Goal: Check status

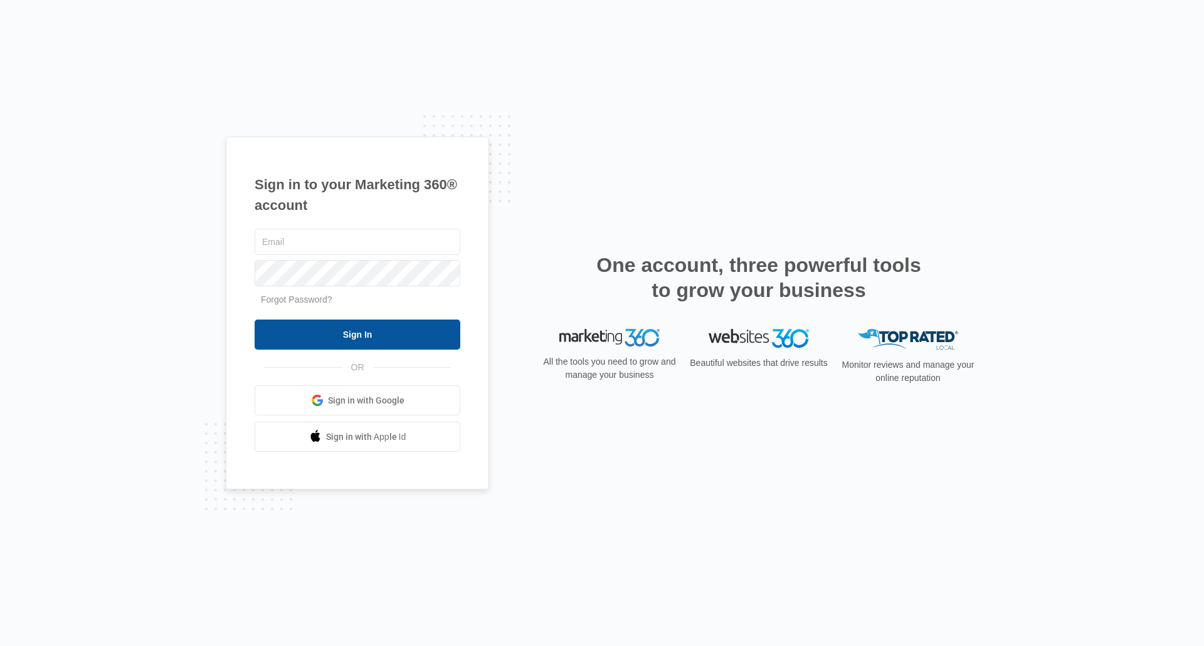
type input "[PERSON_NAME][EMAIL_ADDRESS][DOMAIN_NAME]"
click at [350, 330] on input "Sign In" at bounding box center [358, 335] width 206 height 30
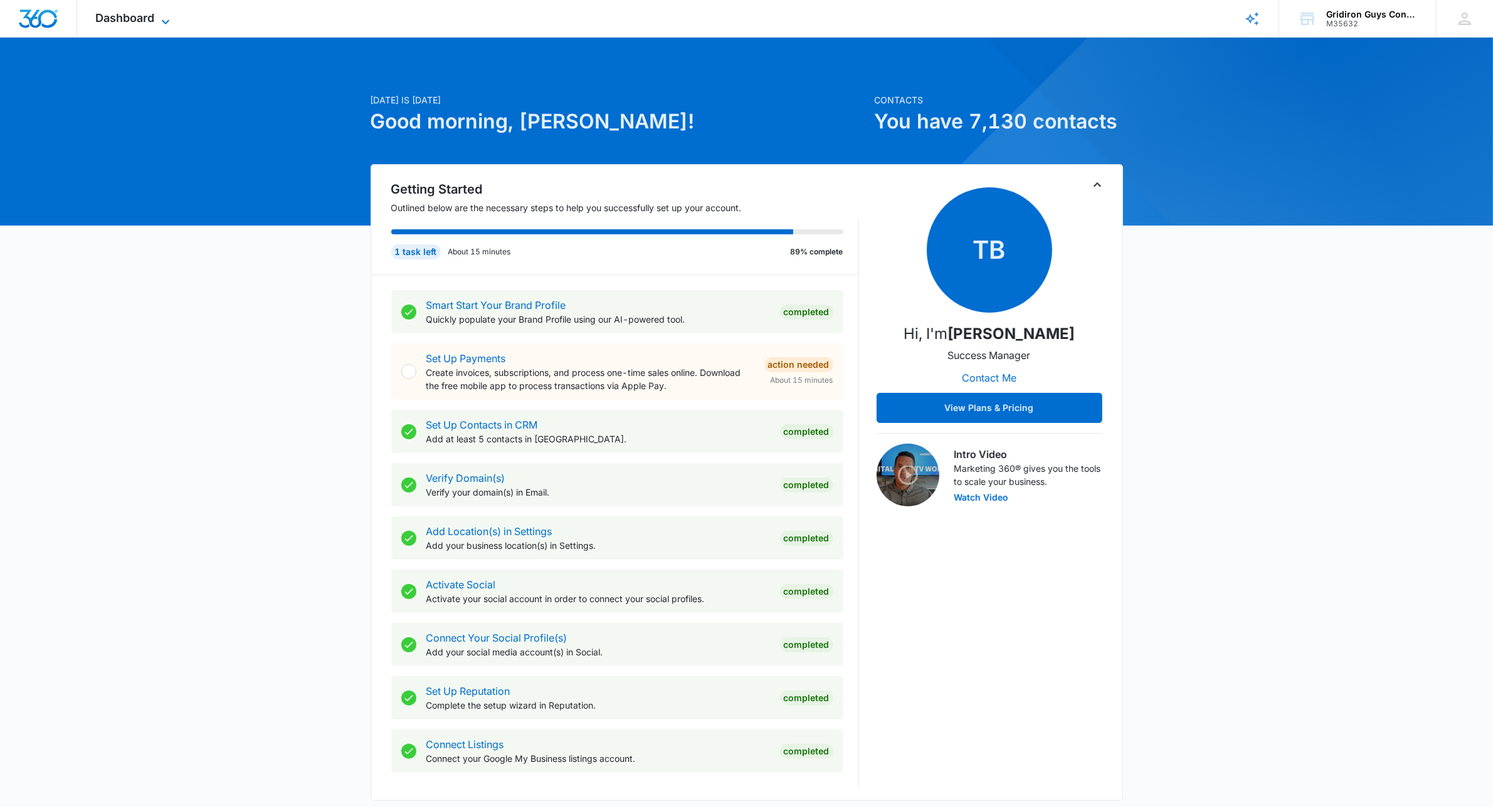
click at [167, 26] on icon at bounding box center [165, 21] width 15 height 15
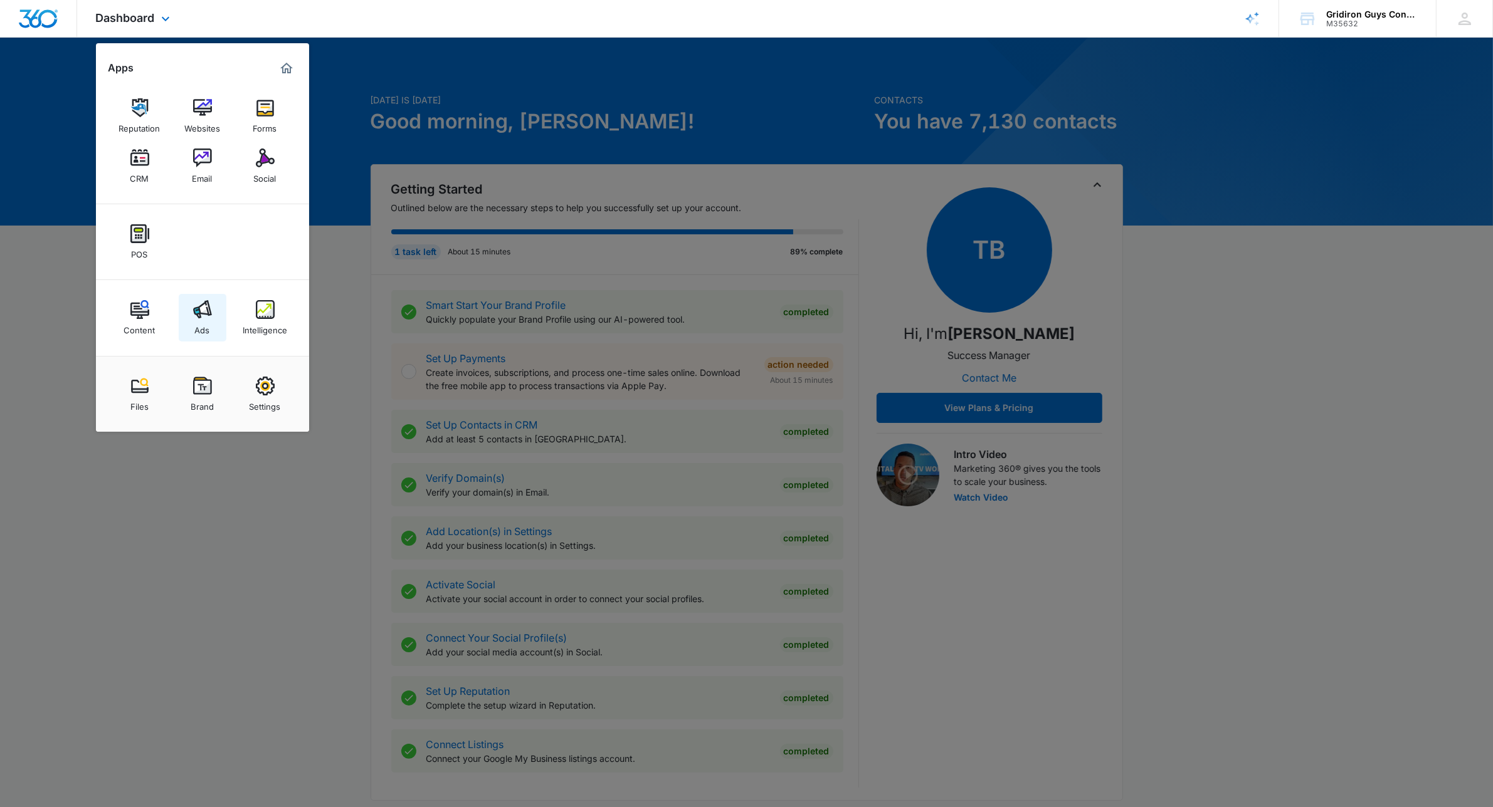
click at [204, 308] on img at bounding box center [202, 309] width 19 height 19
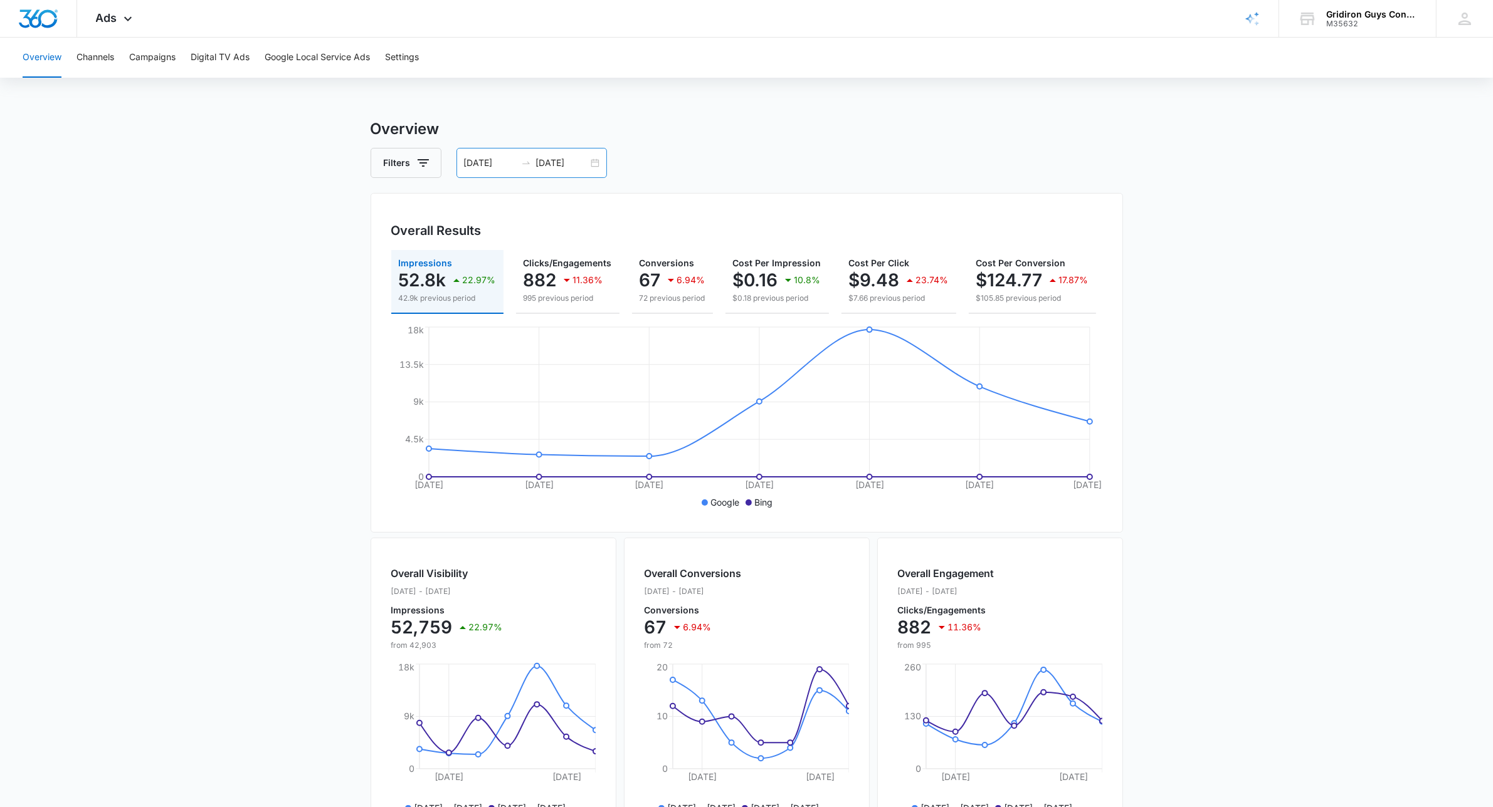
click at [594, 171] on div "[DATE] [DATE]" at bounding box center [531, 163] width 150 height 30
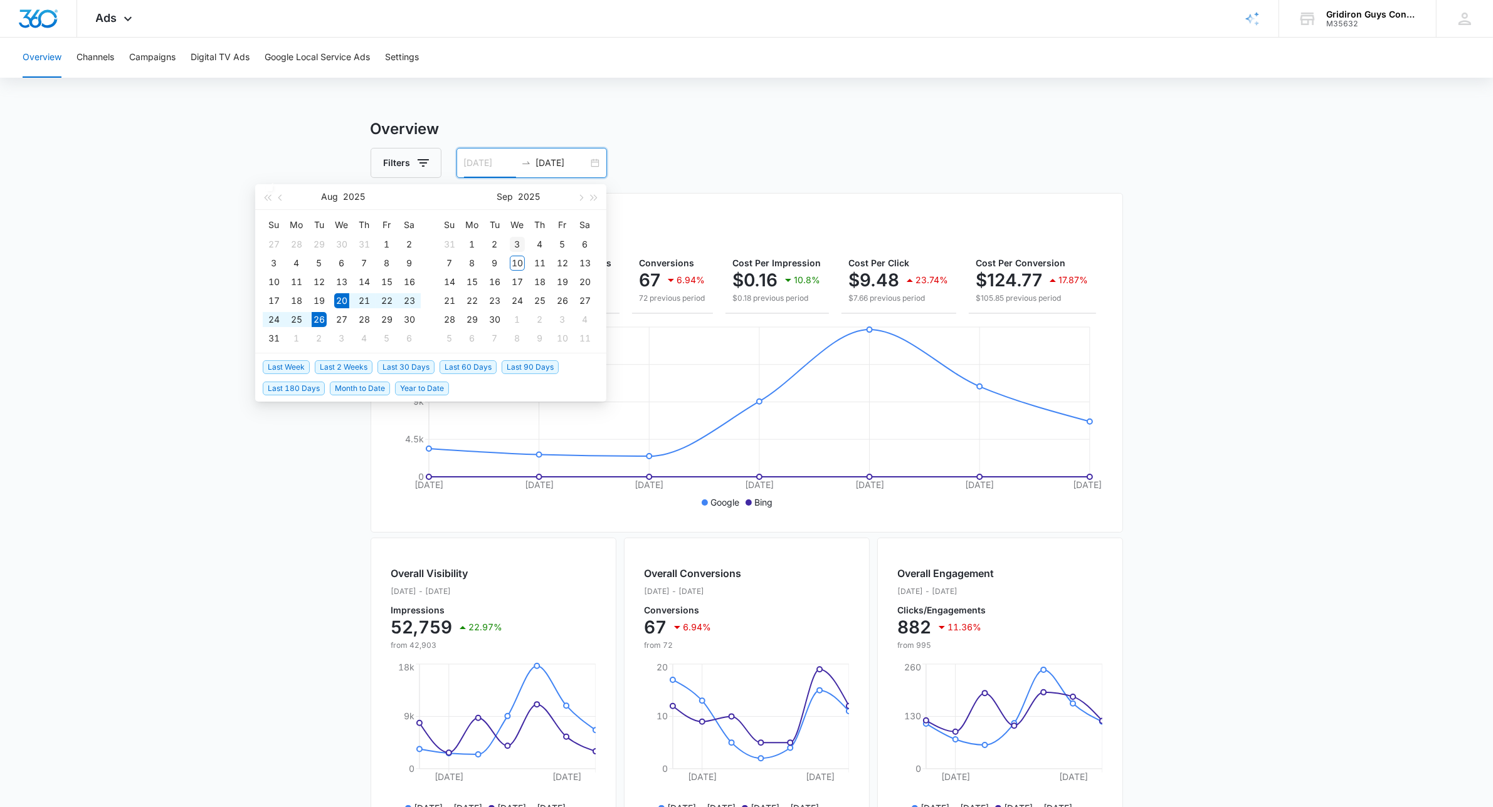
type input "[DATE]"
click at [517, 243] on div "3" at bounding box center [517, 244] width 15 height 15
type input "[DATE]"
click at [490, 261] on div "9" at bounding box center [494, 263] width 15 height 15
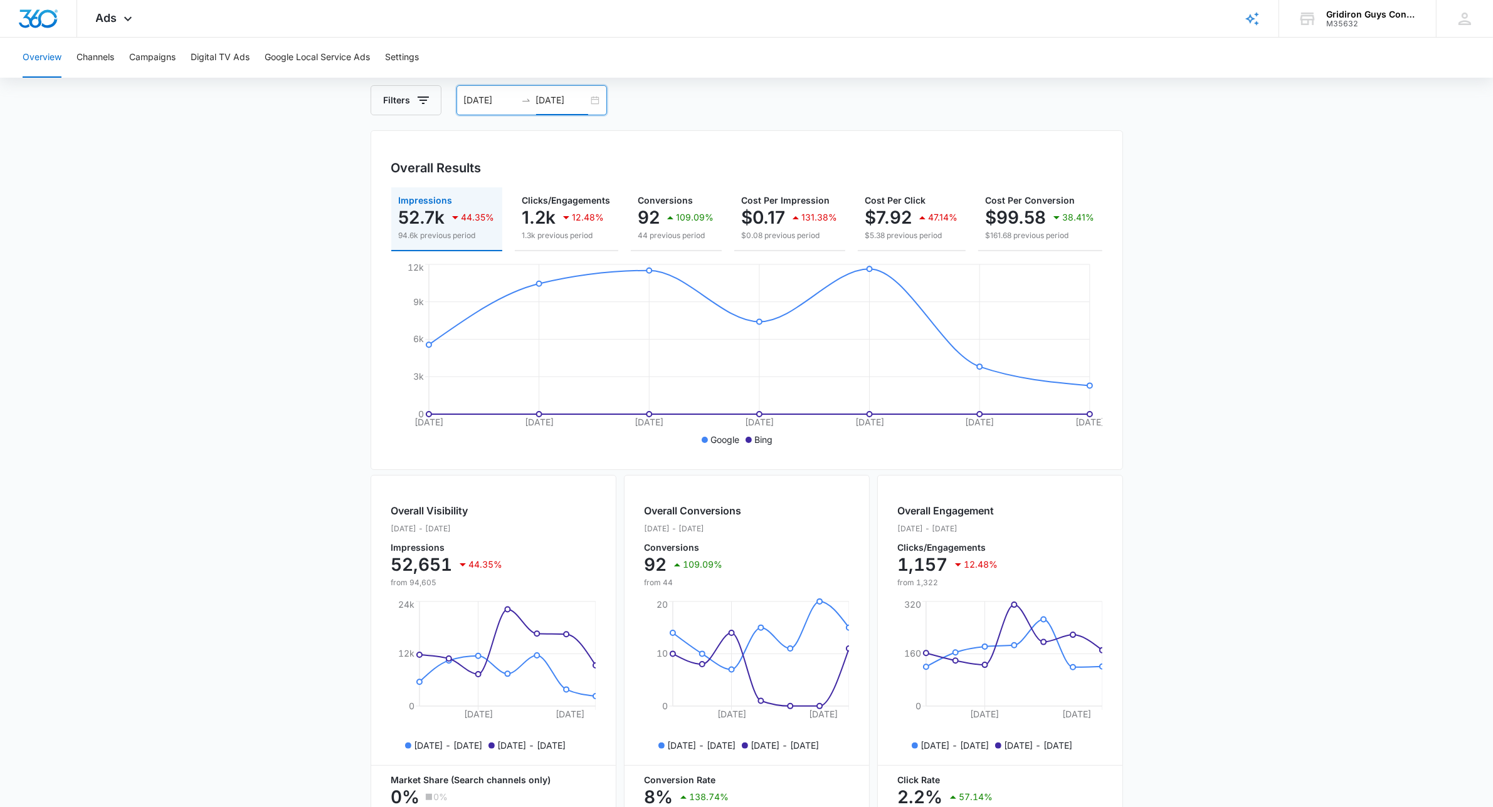
scroll to position [51, 0]
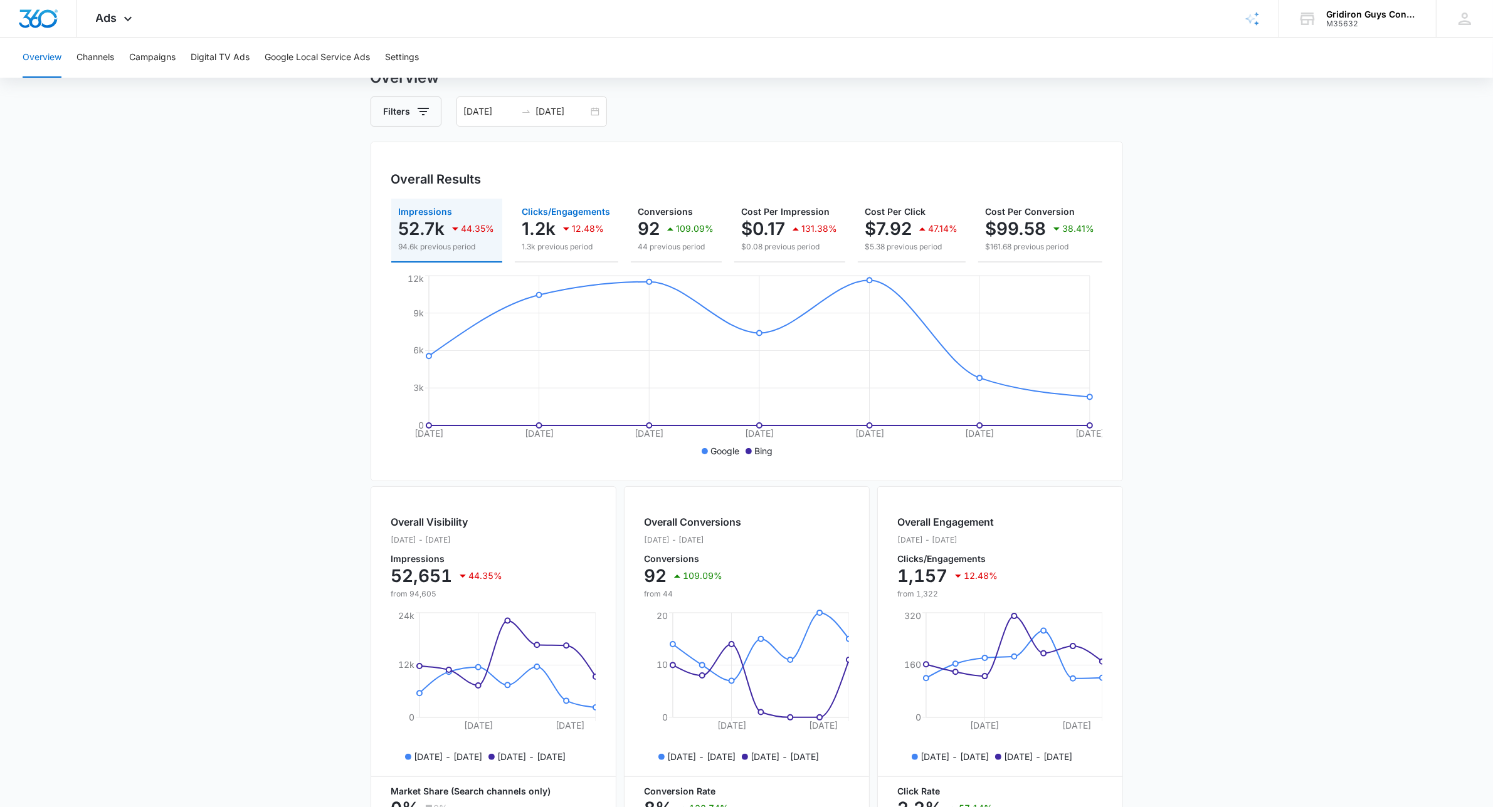
click at [572, 224] on p "12.48%" at bounding box center [588, 228] width 32 height 9
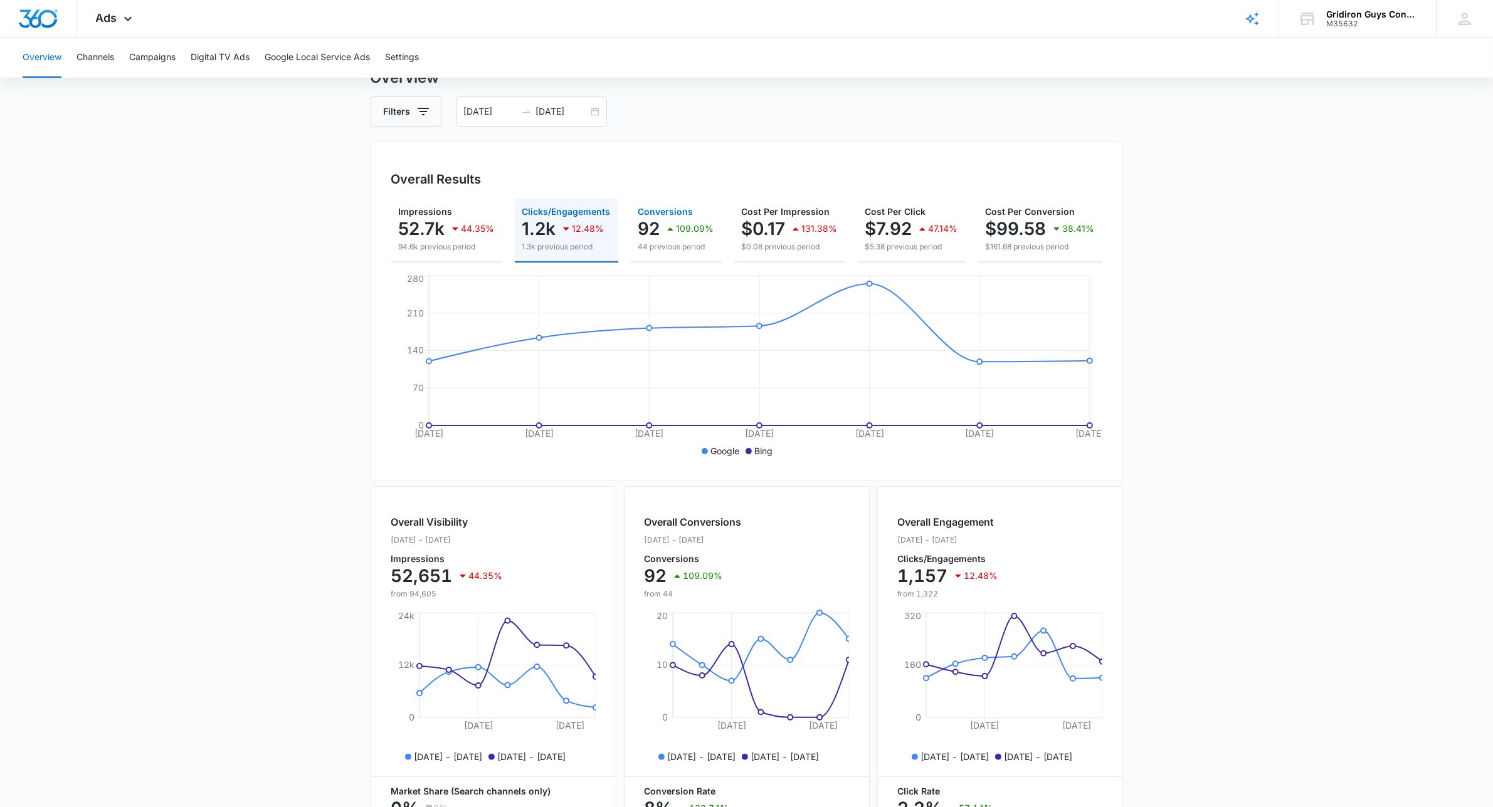
click at [665, 230] on icon "button" at bounding box center [670, 228] width 15 height 15
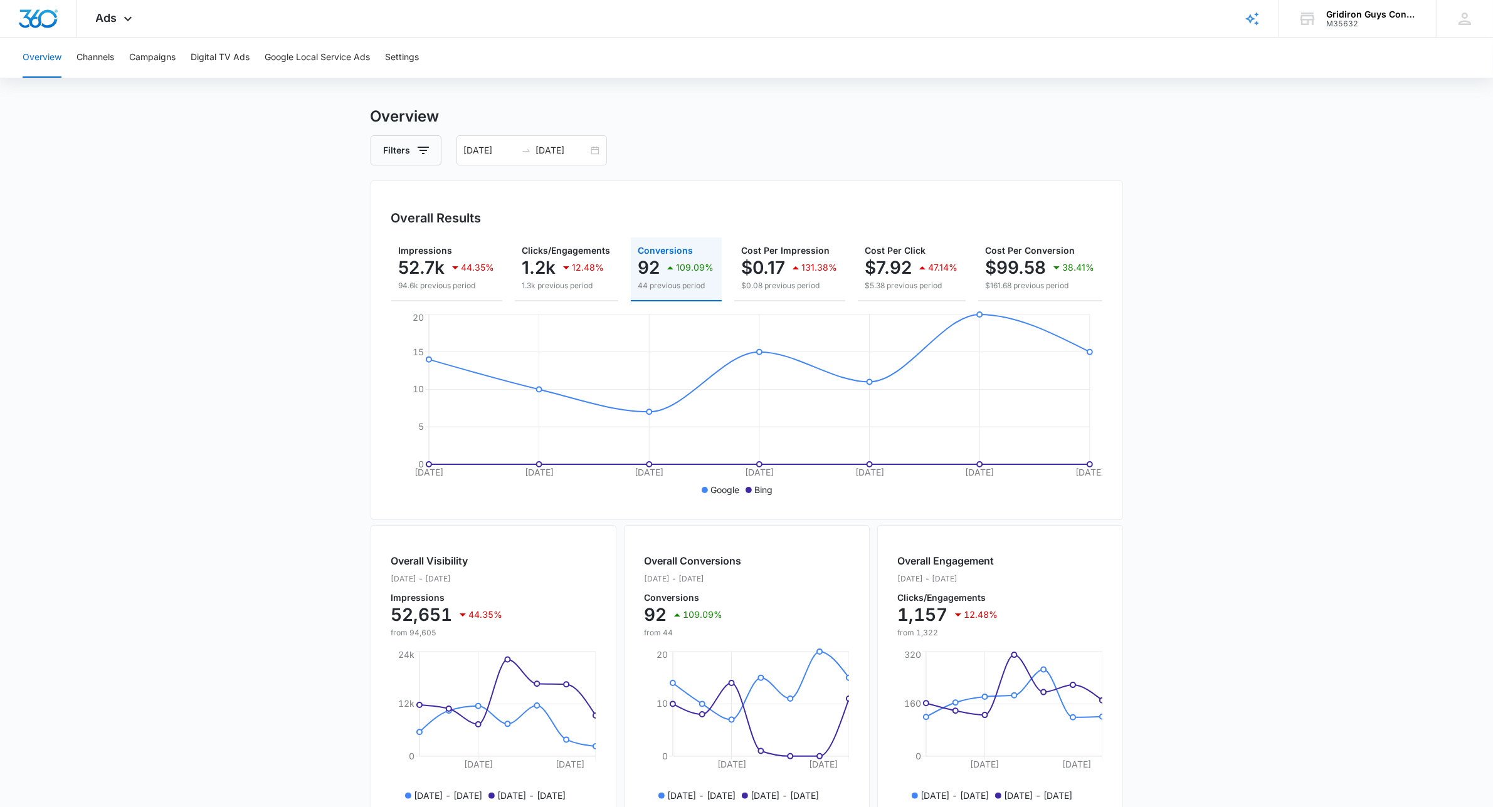
scroll to position [0, 0]
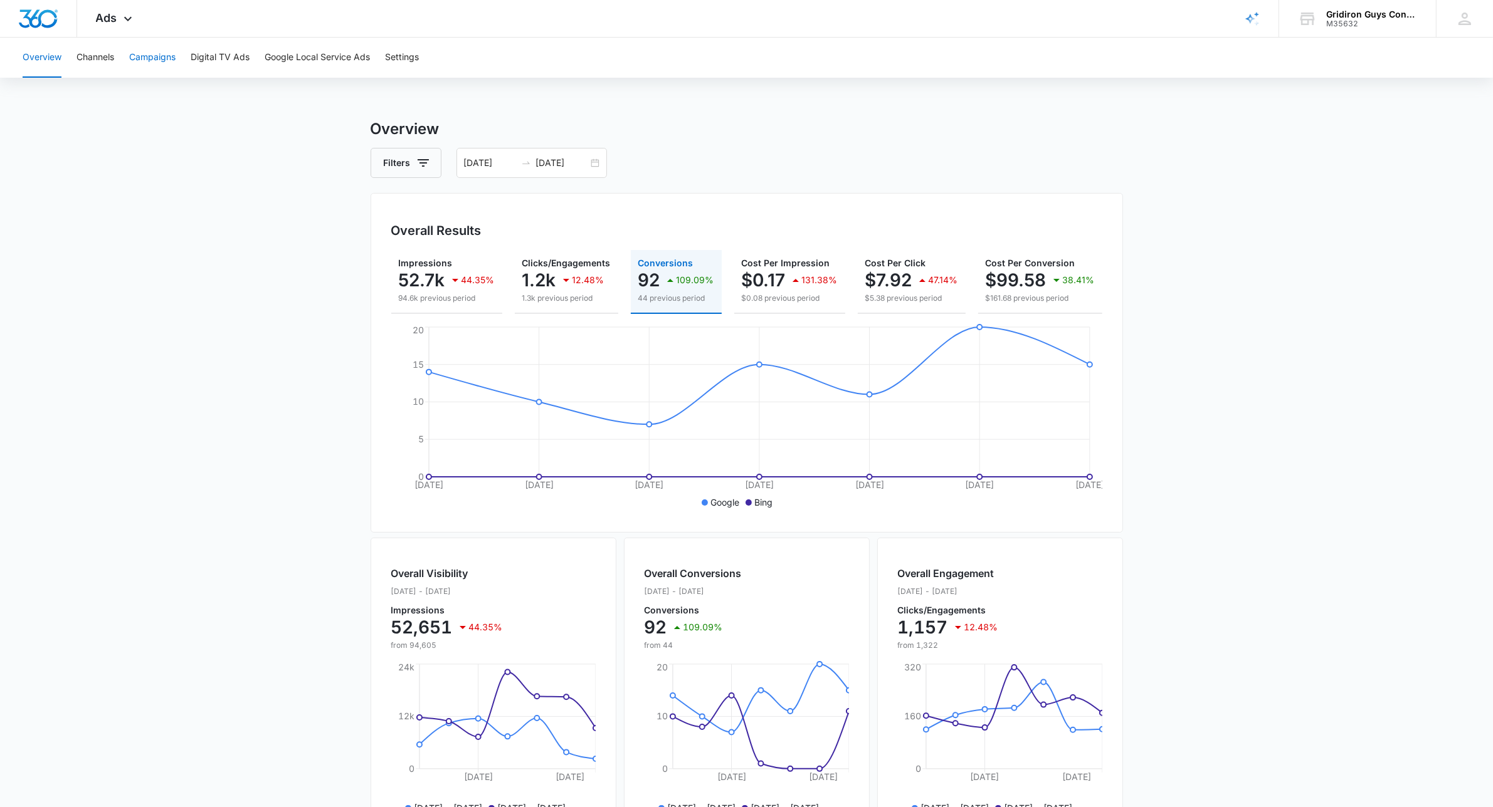
click at [149, 55] on button "Campaigns" at bounding box center [152, 58] width 46 height 40
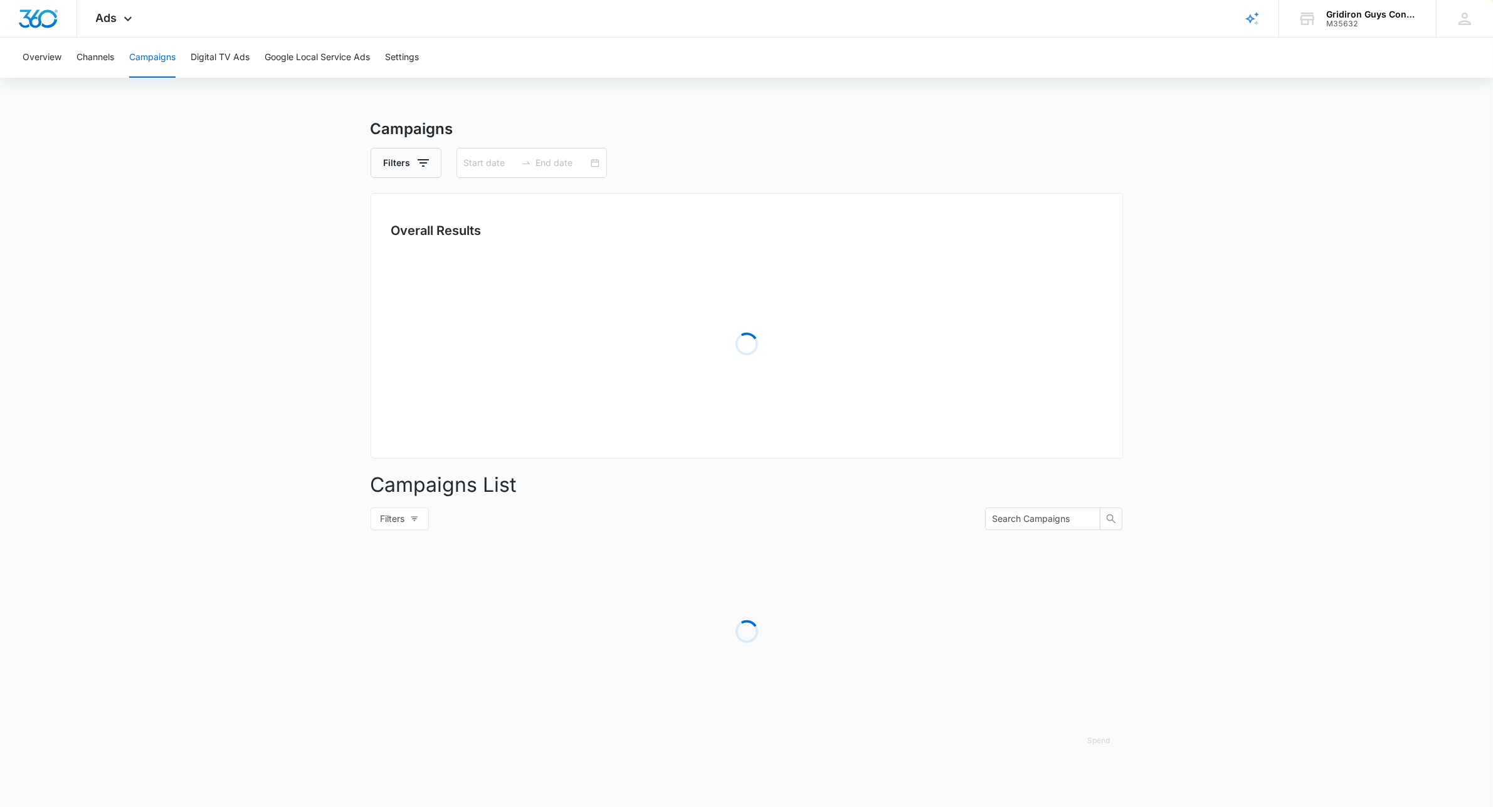
type input "[DATE]"
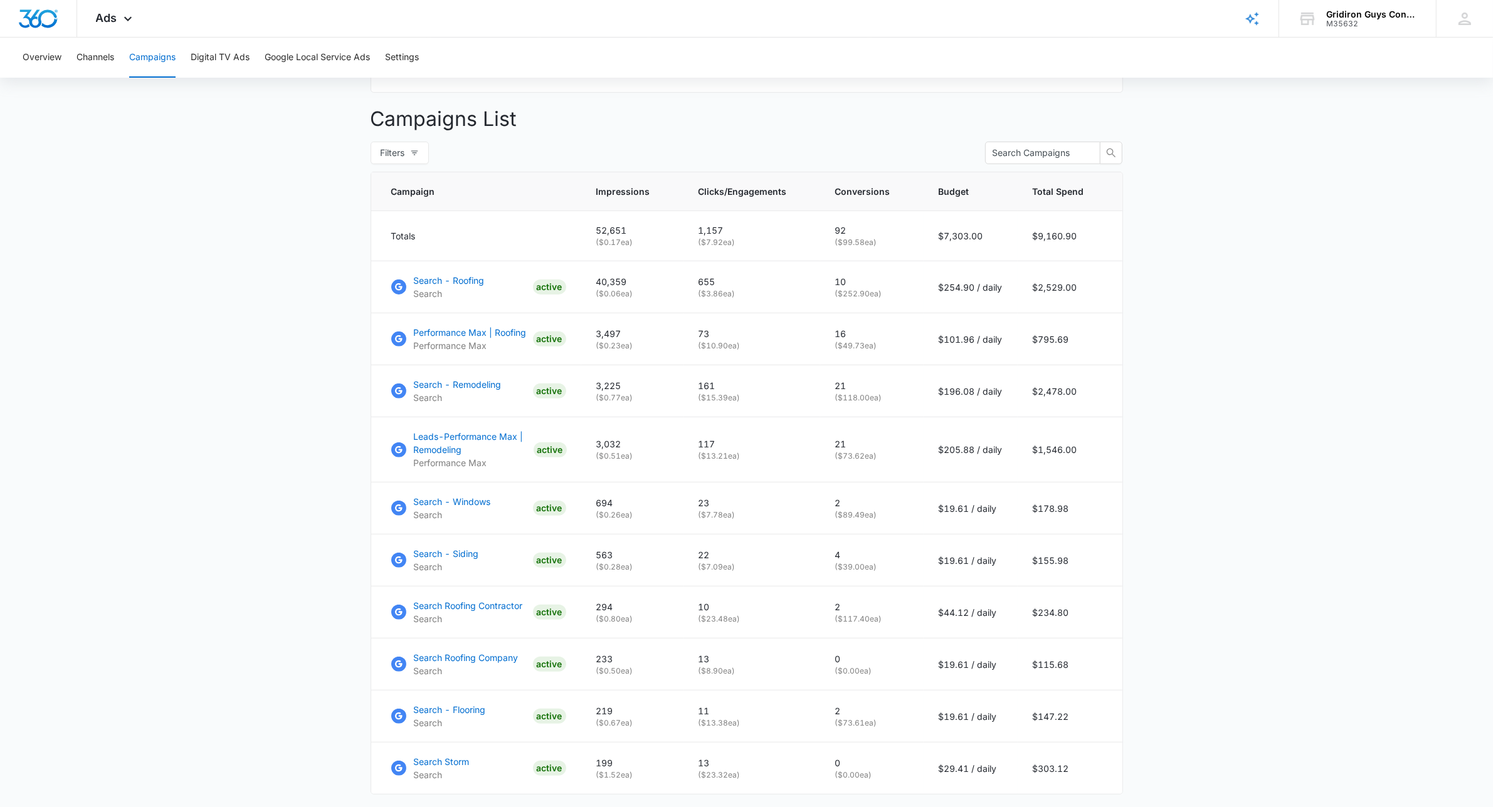
scroll to position [522, 0]
